Goal: Task Accomplishment & Management: Complete application form

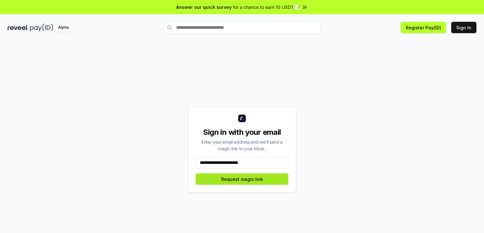
type input "**********"
click at [246, 179] on button "Request magic link" at bounding box center [242, 178] width 93 height 11
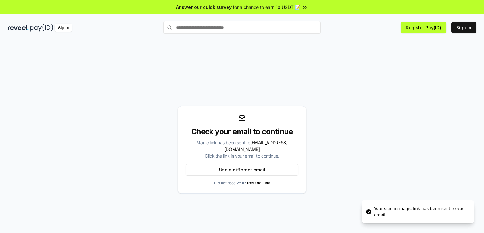
scroll to position [18, 0]
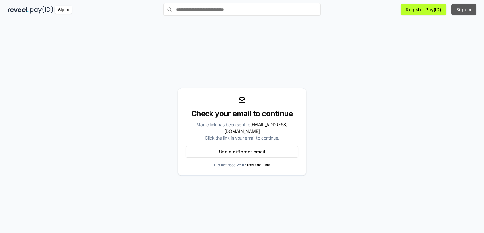
click at [461, 10] on button "Sign In" at bounding box center [463, 9] width 25 height 11
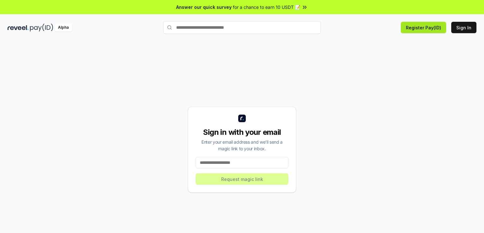
click at [432, 32] on button "Register Pay(ID)" at bounding box center [423, 27] width 45 height 11
click at [423, 33] on button "Register Pay(ID)" at bounding box center [423, 27] width 45 height 11
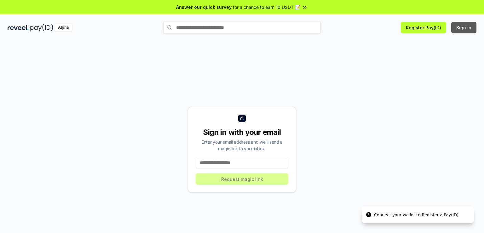
click at [457, 29] on button "Sign In" at bounding box center [463, 27] width 25 height 11
click at [455, 26] on button "Sign In" at bounding box center [463, 27] width 25 height 11
